Goal: Task Accomplishment & Management: Use online tool/utility

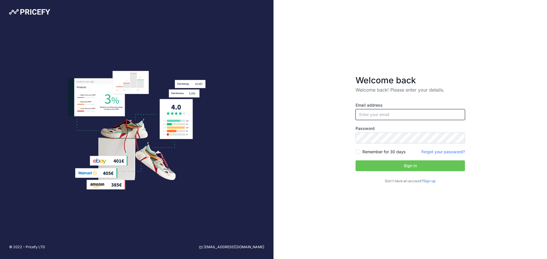
click at [384, 117] on input "email" at bounding box center [409, 114] width 109 height 11
type input "[PERSON_NAME][EMAIL_ADDRESS][DOMAIN_NAME]"
click at [355, 161] on button "Sign in" at bounding box center [409, 166] width 109 height 11
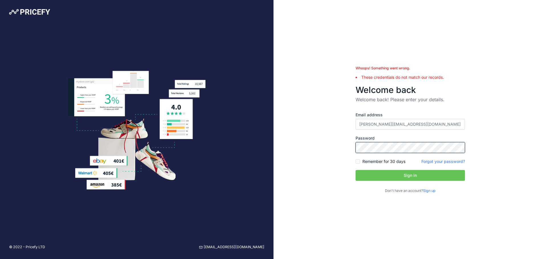
click at [355, 170] on button "Sign in" at bounding box center [409, 175] width 109 height 11
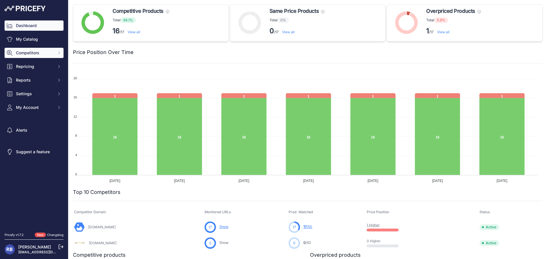
click at [45, 53] on span "Competitors" at bounding box center [34, 53] width 37 height 6
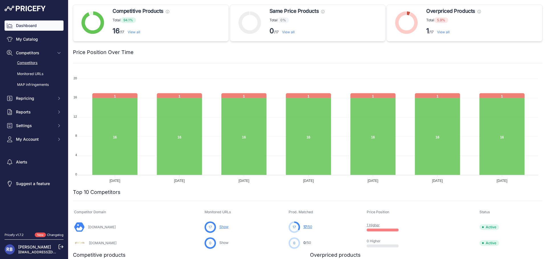
click at [42, 62] on link "Competitors" at bounding box center [34, 63] width 59 height 10
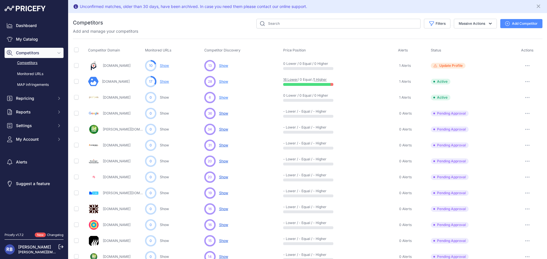
click at [162, 82] on link "Show" at bounding box center [164, 81] width 9 height 4
